Goal: Find specific page/section: Find specific page/section

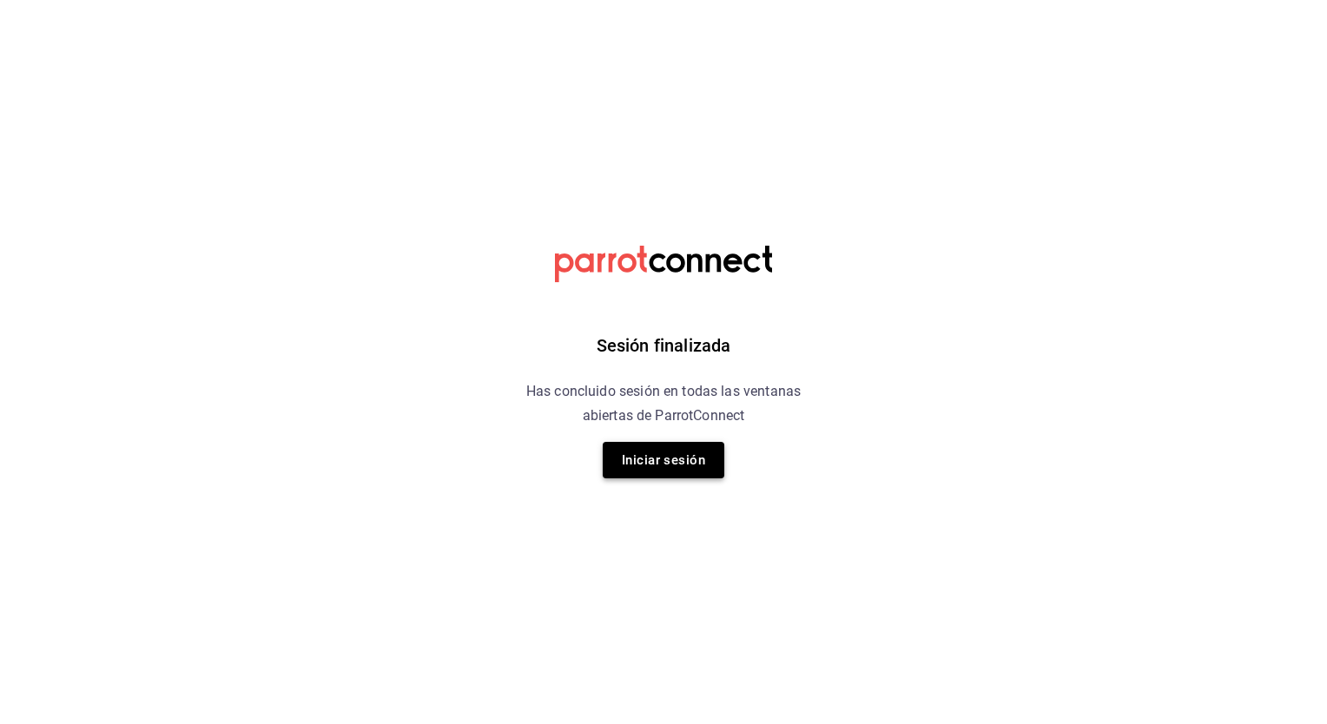
click at [703, 464] on button "Iniciar sesión" at bounding box center [664, 460] width 122 height 36
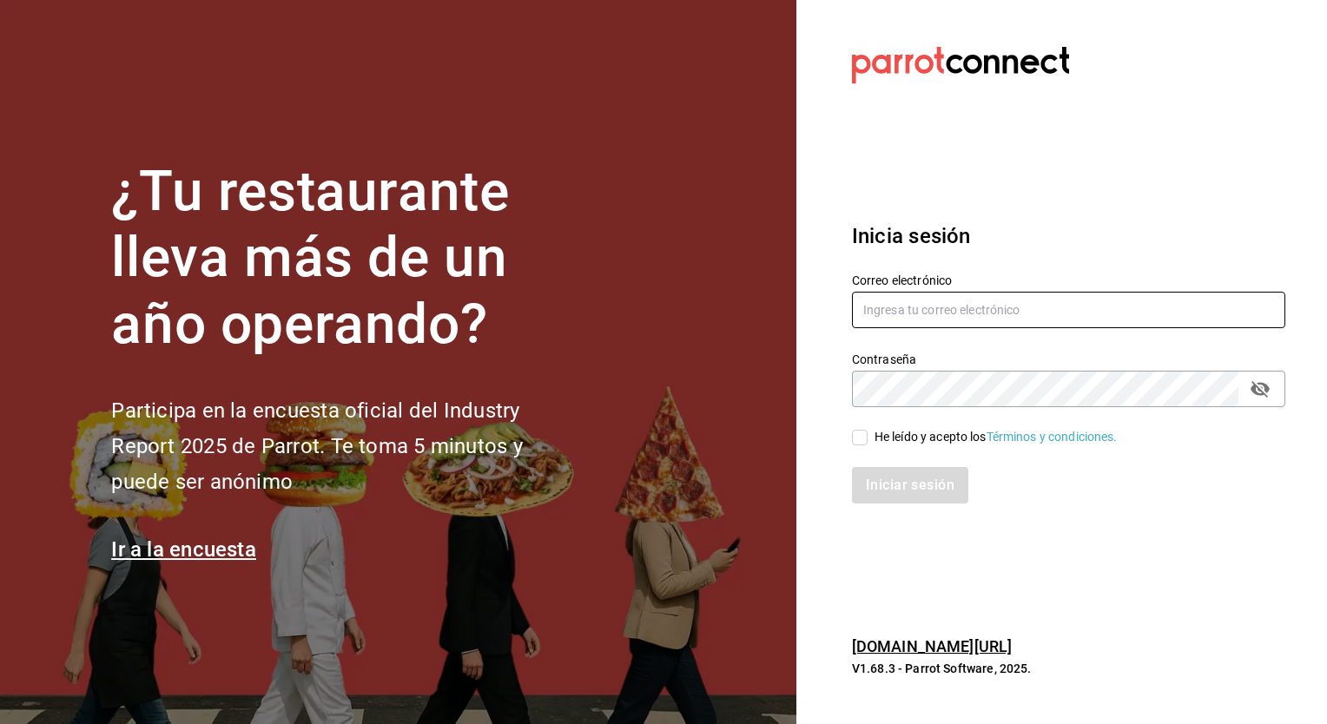
type input "[PERSON_NAME][EMAIL_ADDRESS][PERSON_NAME][DOMAIN_NAME]"
click at [861, 435] on input "He leído y acepto los Términos y condiciones." at bounding box center [860, 438] width 16 height 16
checkbox input "true"
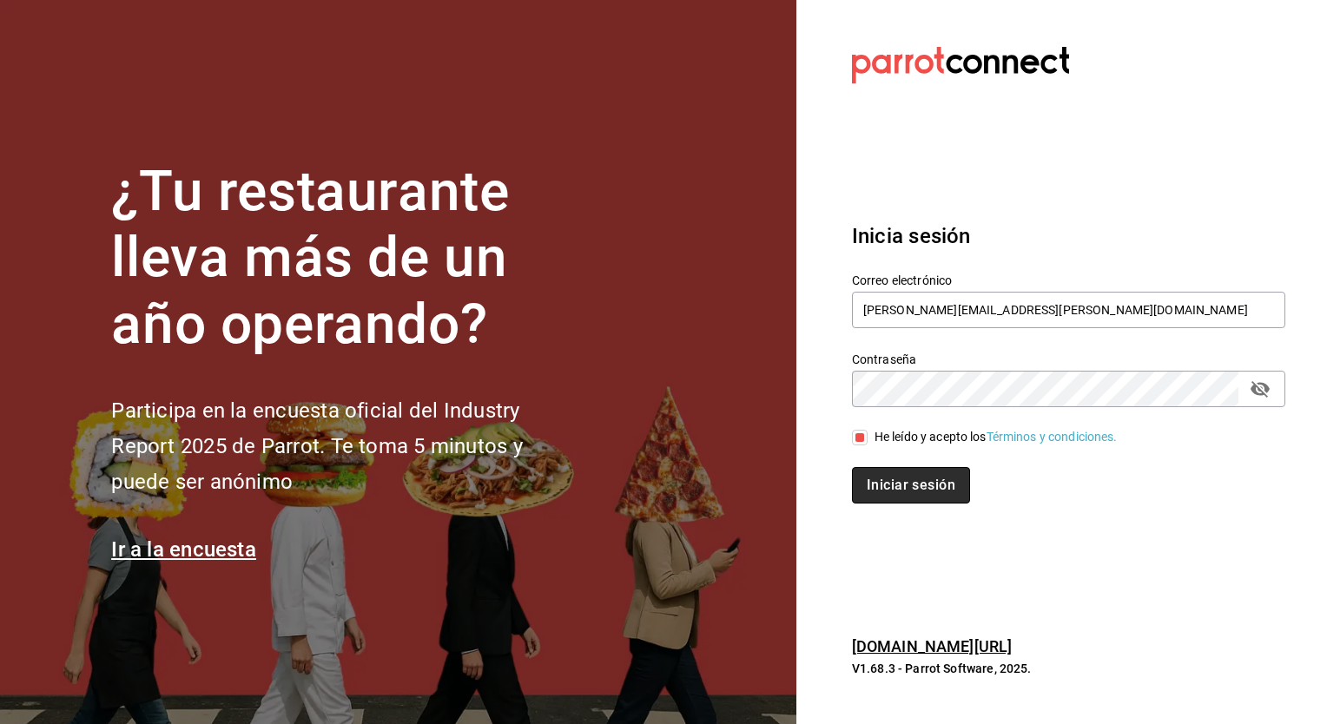
click at [882, 488] on button "Iniciar sesión" at bounding box center [911, 485] width 118 height 36
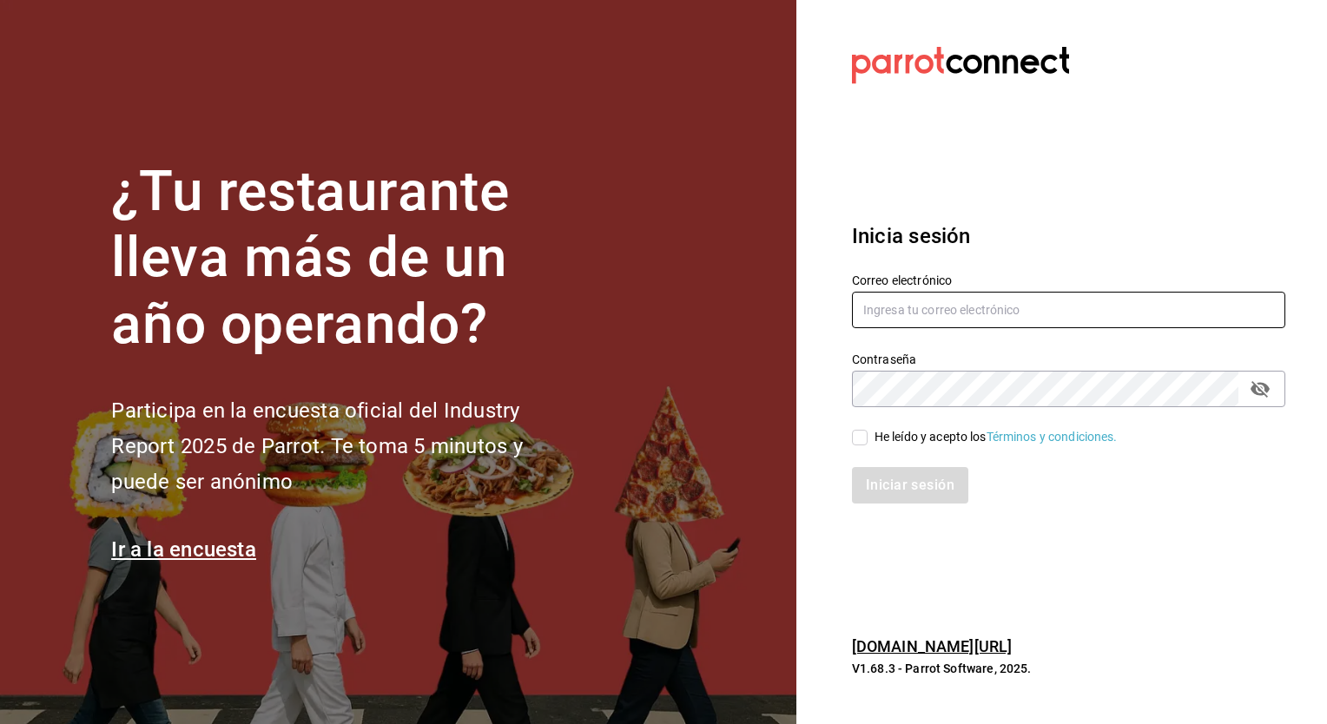
type input "ely.mendoza@grupocosteno.com"
click at [855, 436] on input "He leído y acepto los Términos y condiciones." at bounding box center [860, 438] width 16 height 16
checkbox input "true"
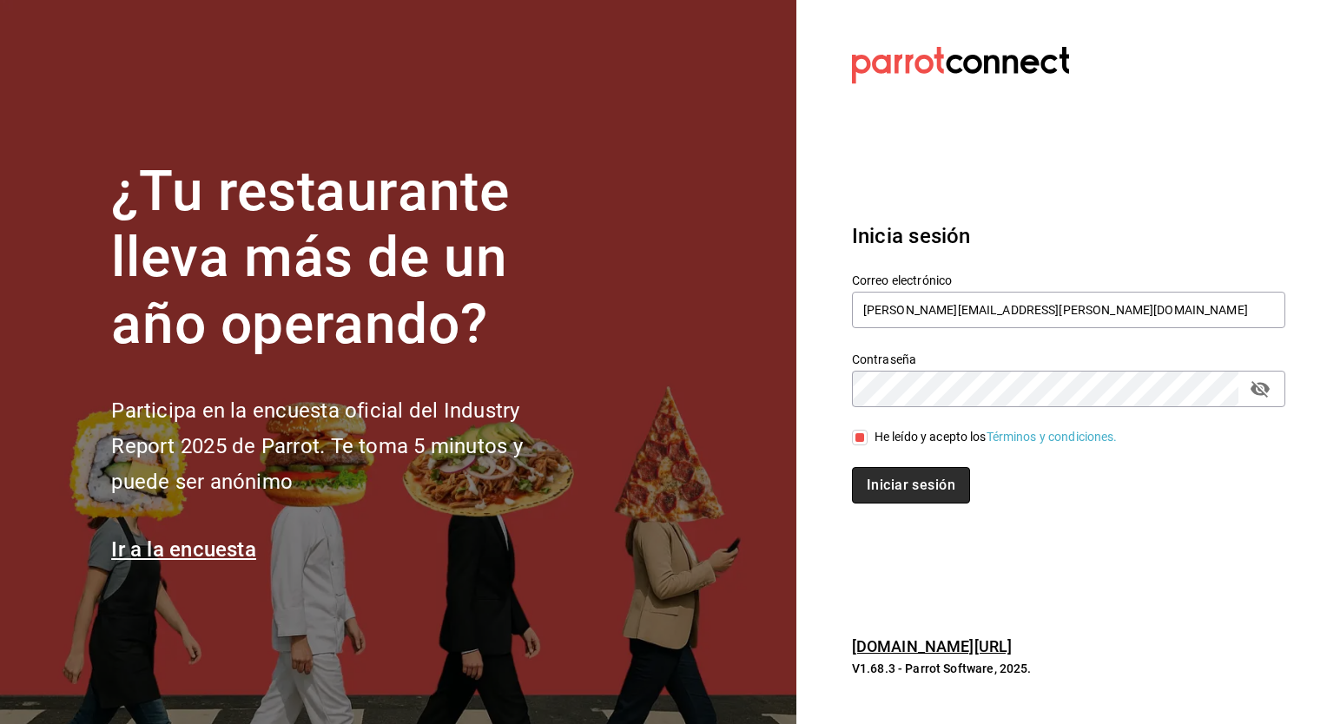
click at [894, 493] on button "Iniciar sesión" at bounding box center [911, 485] width 118 height 36
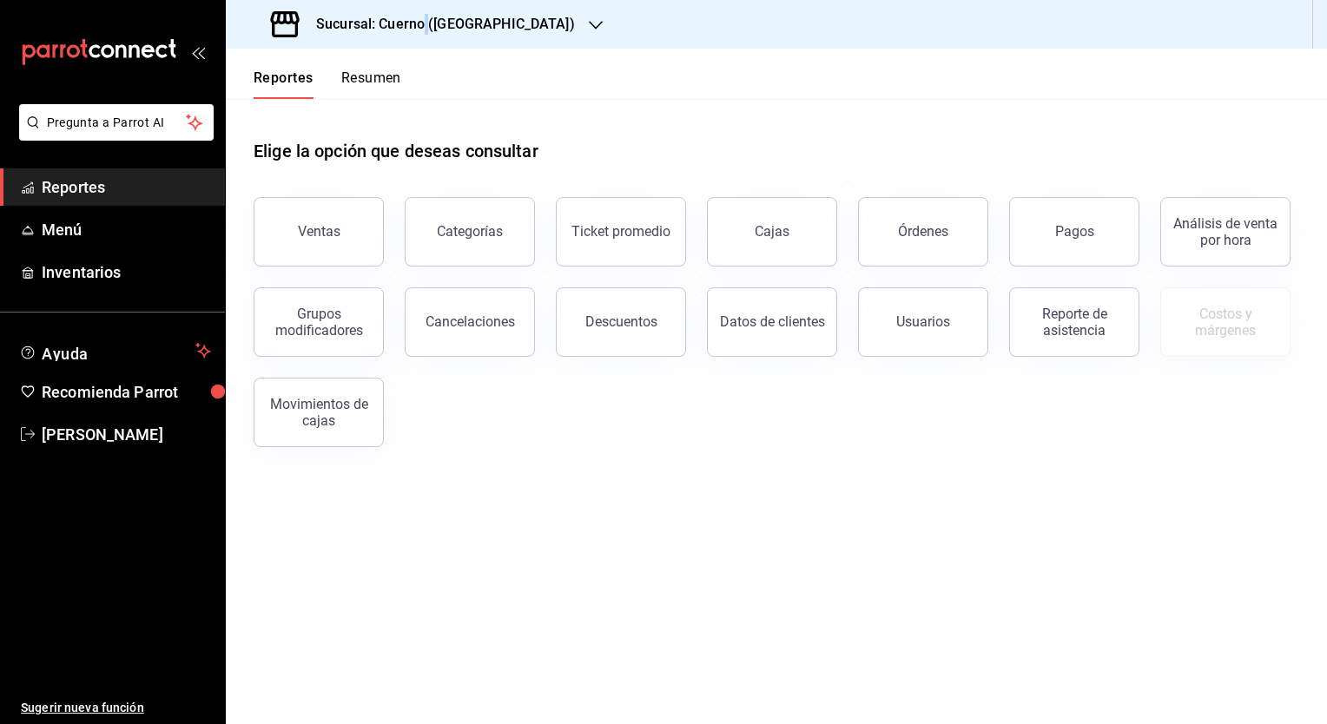
drag, startPoint x: 465, startPoint y: 34, endPoint x: 426, endPoint y: 26, distance: 40.7
click at [426, 26] on h3 "Sucursal: Cuerno (Andares)" at bounding box center [438, 24] width 273 height 21
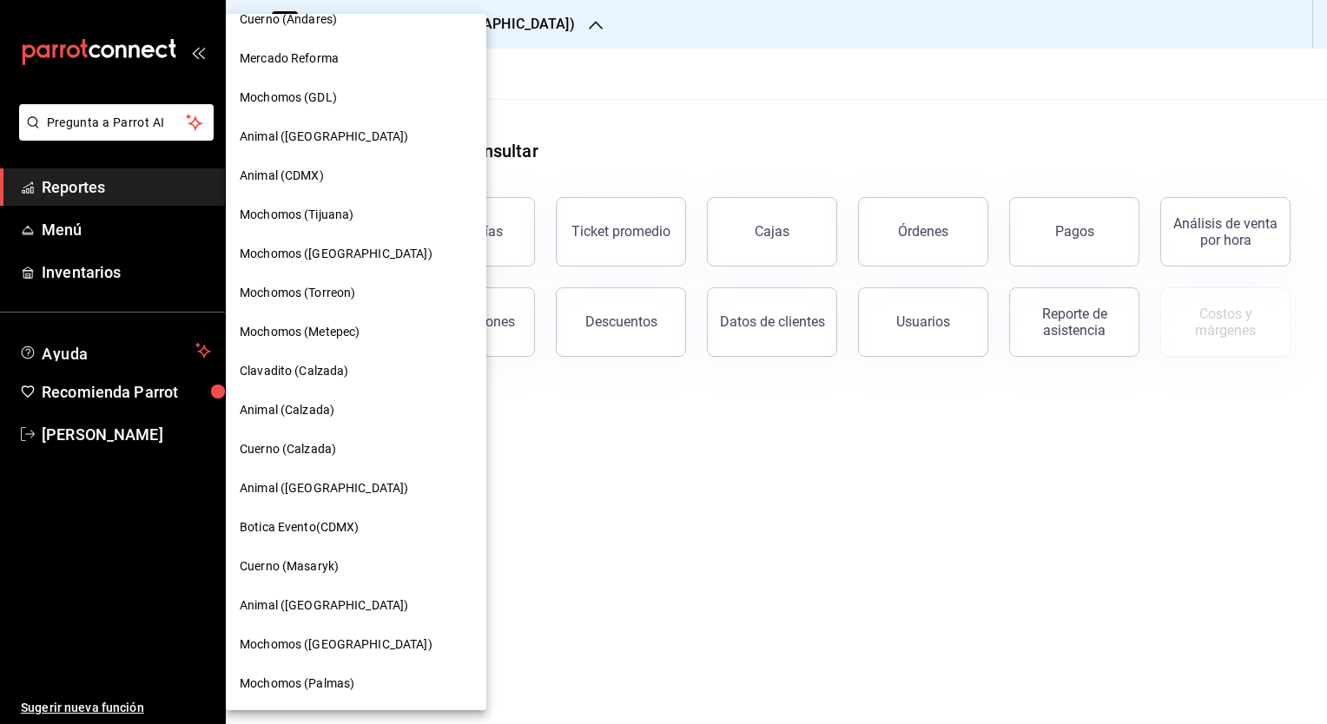
scroll to position [20, 0]
click at [380, 541] on div "Botica Evento(CDMX)" at bounding box center [356, 528] width 261 height 39
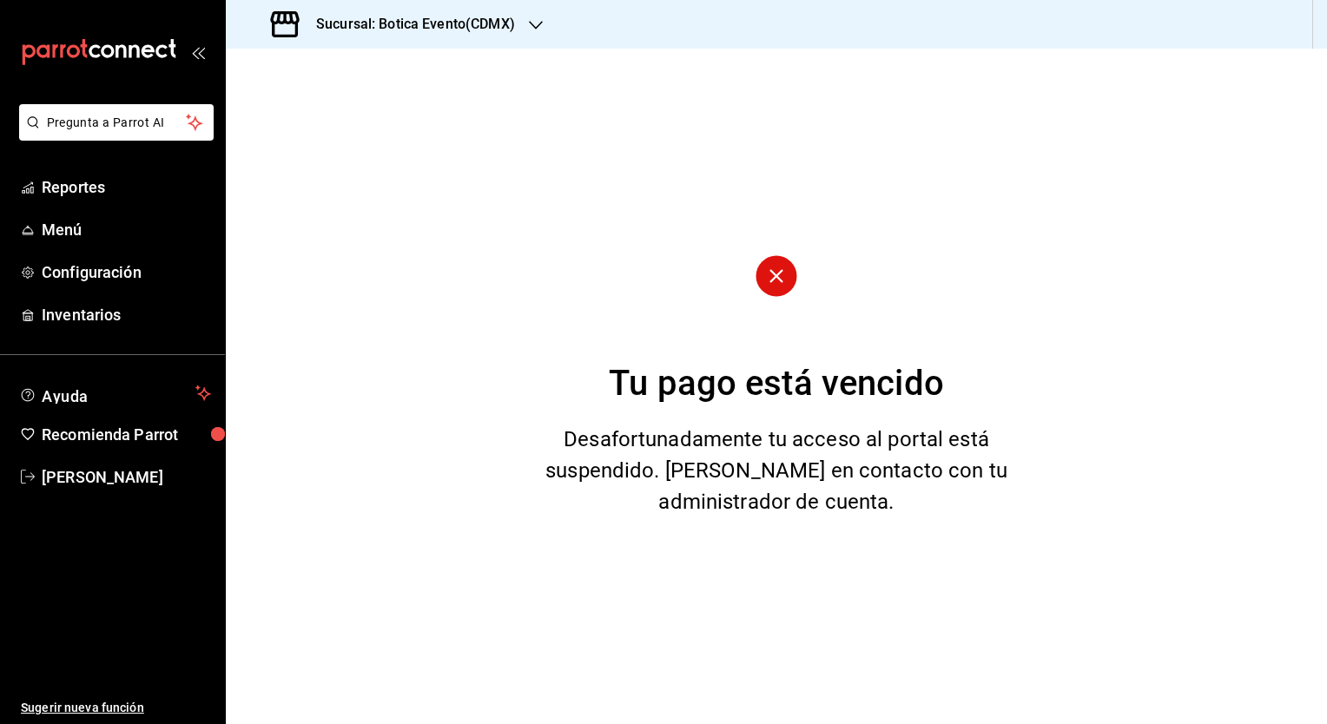
click at [488, 36] on div "Sucursal: Botica Evento(CDMX)" at bounding box center [395, 24] width 310 height 49
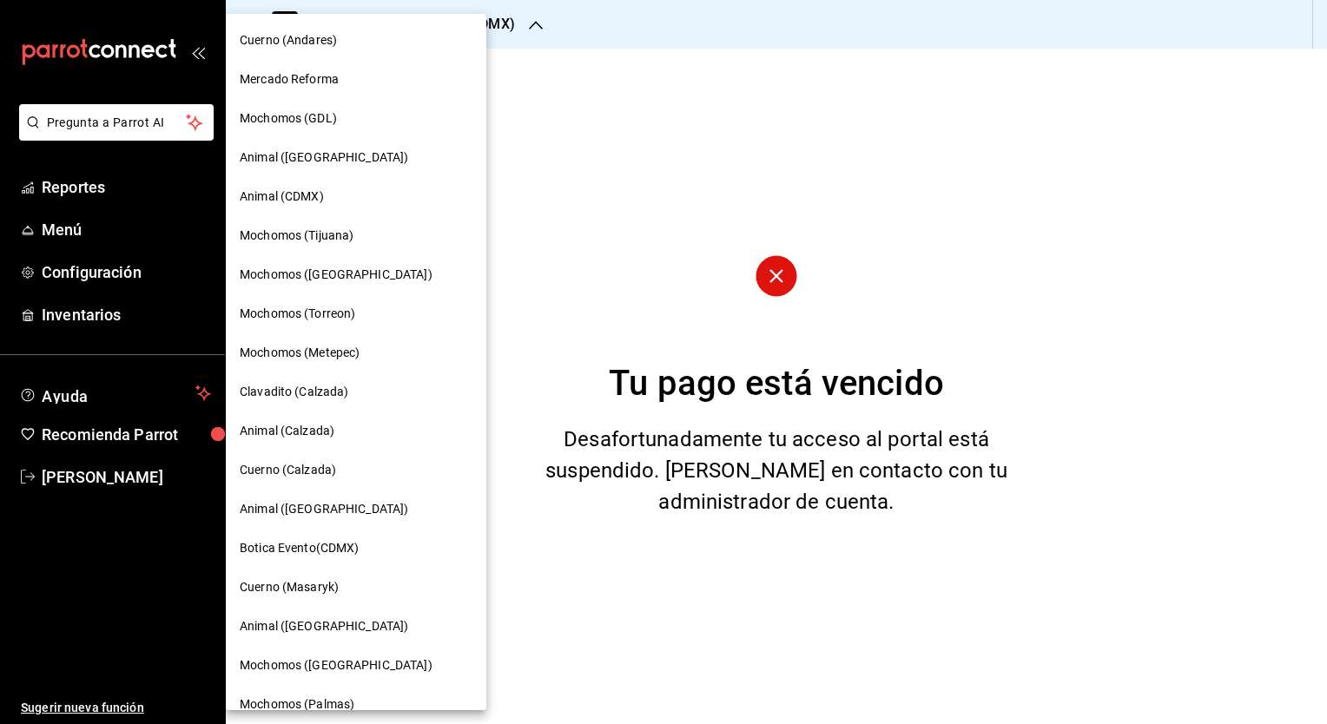
click at [330, 604] on div "Cuerno (Masaryk)" at bounding box center [356, 587] width 261 height 39
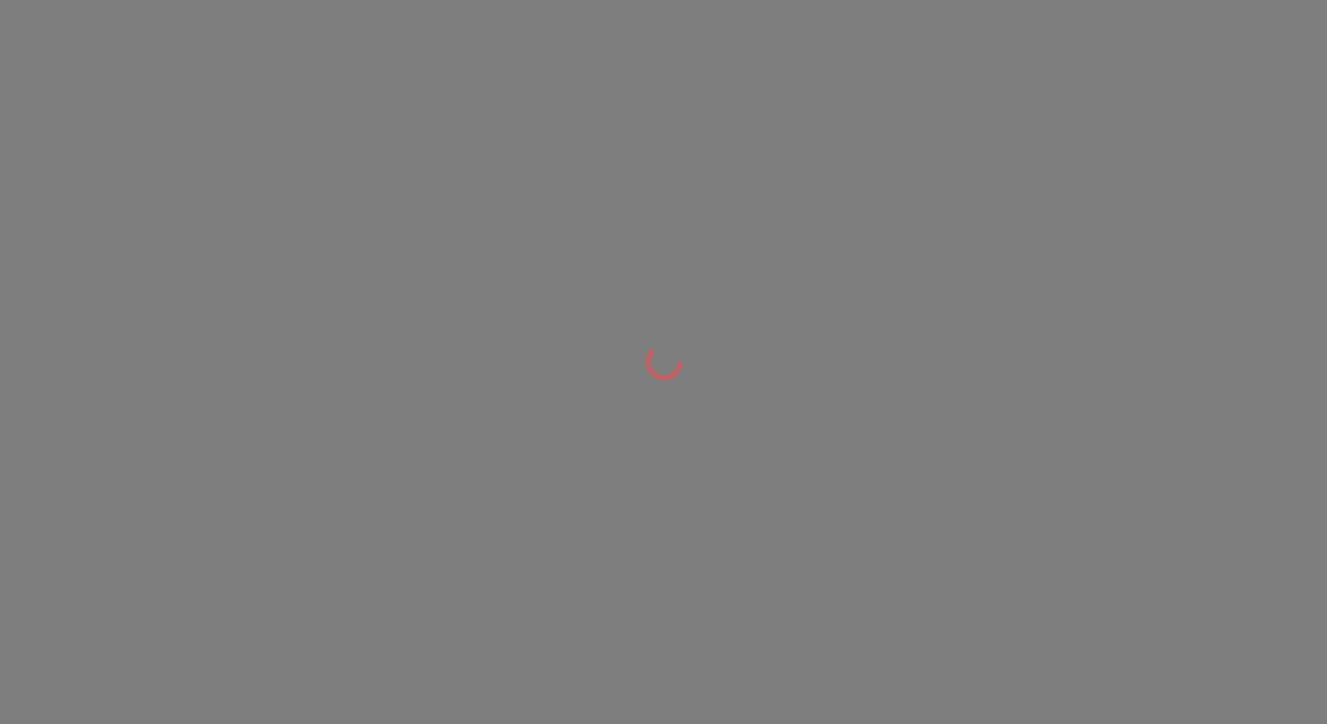
click at [732, 318] on div at bounding box center [663, 362] width 1327 height 724
